Goal: Navigation & Orientation: Find specific page/section

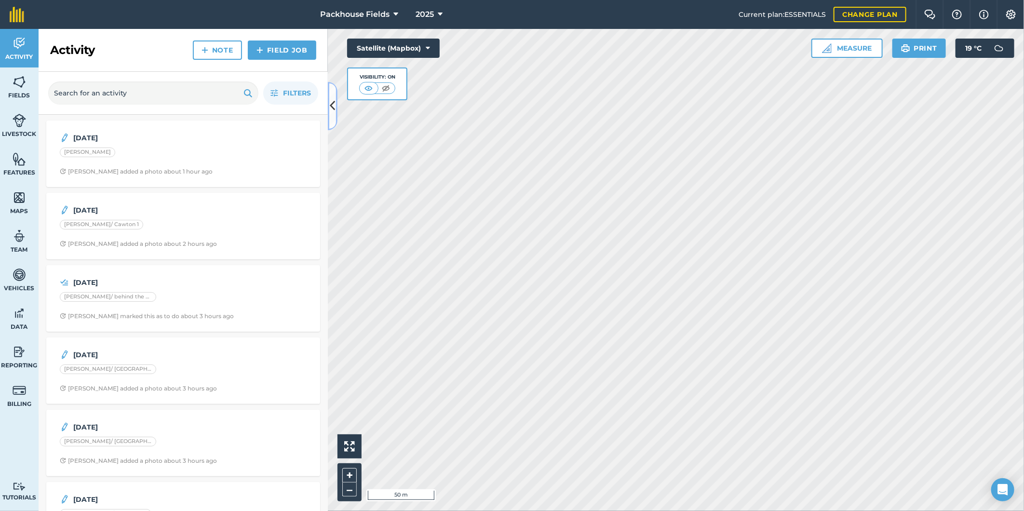
click at [331, 102] on icon at bounding box center [332, 105] width 5 height 17
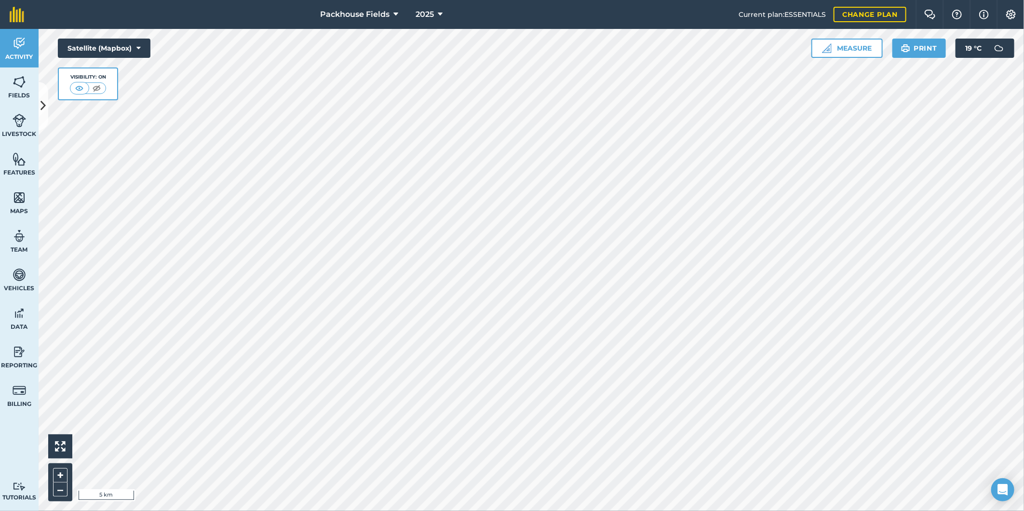
click at [36, 450] on div "Activity Fields Livestock Features Maps Team Vehicles Data Reporting Billing Tu…" at bounding box center [512, 270] width 1024 height 482
click at [97, 52] on button "Satellite (Mapbox)" at bounding box center [104, 48] width 93 height 19
click at [111, 91] on button "Satellite (Mapbox)" at bounding box center [104, 86] width 93 height 19
click at [322, 510] on html "Packhouse Fields 2025 Current plan : ESSENTIALS Change plan Farm Chat Help Info…" at bounding box center [512, 255] width 1024 height 511
click at [398, 510] on html "Packhouse Fields 2025 Current plan : ESSENTIALS Change plan Farm Chat Help Info…" at bounding box center [512, 255] width 1024 height 511
